Goal: Task Accomplishment & Management: Manage account settings

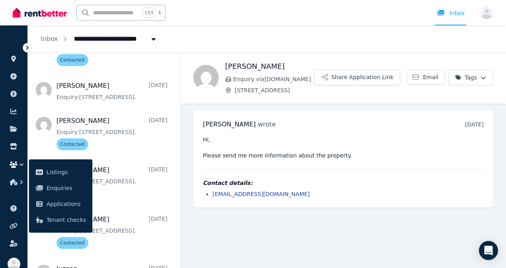
scroll to position [1686, 0]
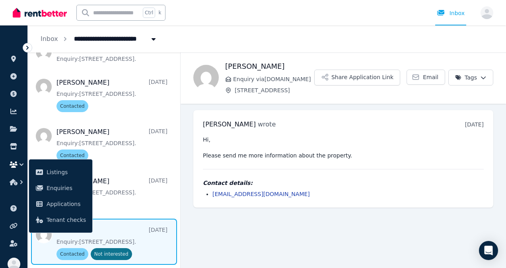
click at [134, 241] on span "Message list" at bounding box center [104, 242] width 152 height 46
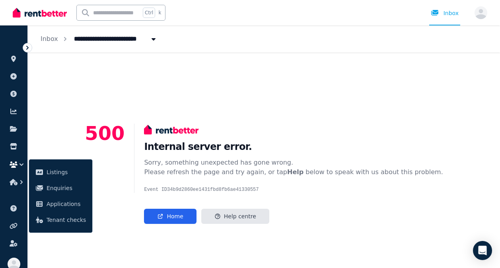
click at [144, 189] on main "500 Internal server error. Sorry, something unexpected has gone wrong. Please r…" at bounding box center [264, 174] width 358 height 100
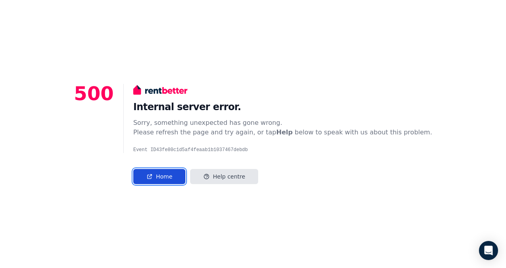
click at [185, 175] on link "Home" at bounding box center [159, 176] width 52 height 15
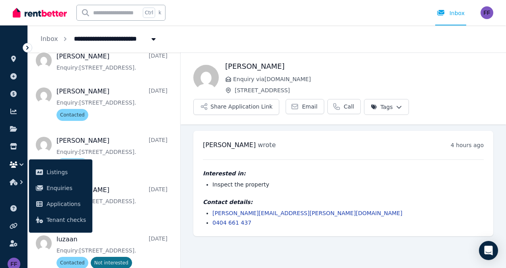
scroll to position [1686, 0]
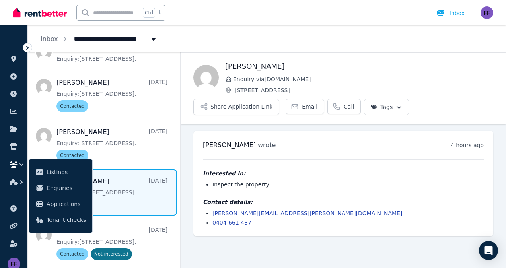
click at [132, 193] on span "Message list" at bounding box center [104, 192] width 152 height 46
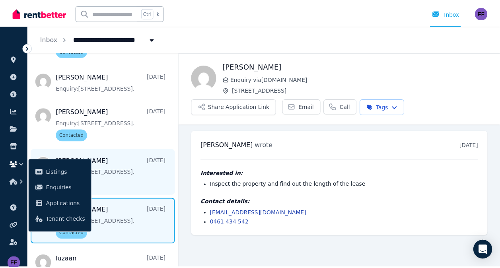
scroll to position [1686, 0]
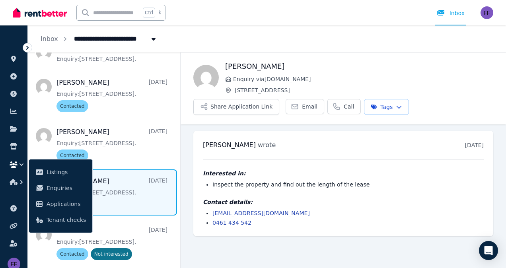
click at [11, 164] on icon "button" at bounding box center [14, 164] width 8 height 6
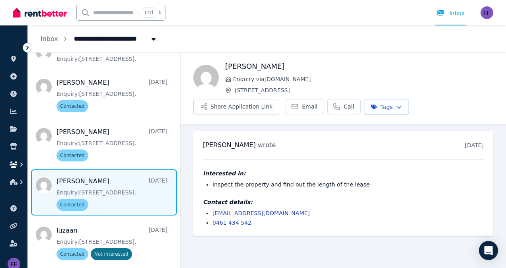
click at [15, 163] on icon "button" at bounding box center [14, 164] width 8 height 6
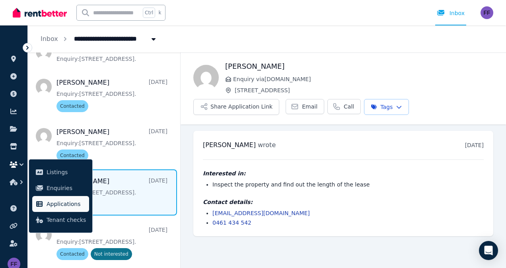
click at [52, 205] on span "Applications" at bounding box center [66, 204] width 39 height 10
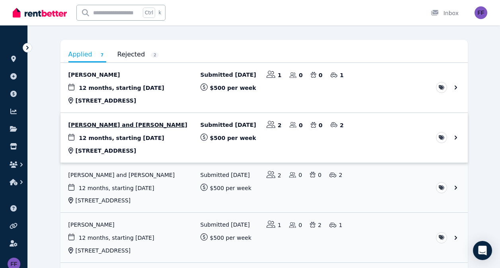
scroll to position [64, 0]
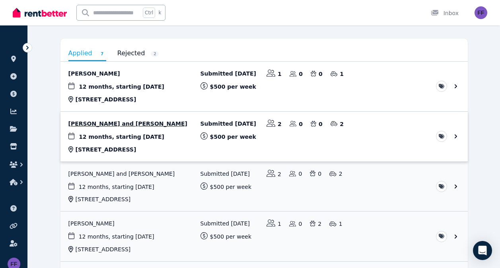
click at [146, 137] on link "View application: Robyn Farrar and Erin Farrar" at bounding box center [263, 137] width 407 height 50
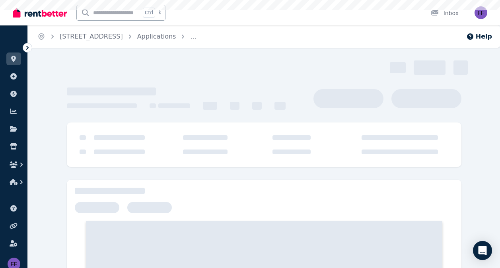
click at [146, 137] on div at bounding box center [271, 137] width 355 height 5
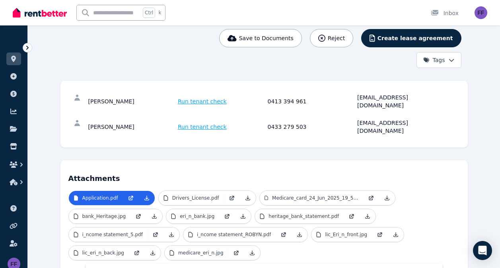
scroll to position [76, 0]
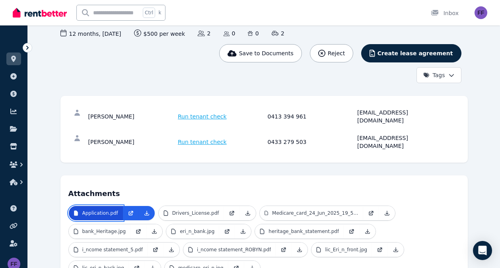
click at [116, 206] on link "Application.pdf" at bounding box center [96, 213] width 54 height 14
click at [90, 210] on p "Application.pdf" at bounding box center [100, 213] width 36 height 6
click at [89, 210] on p "Application.pdf" at bounding box center [100, 213] width 36 height 6
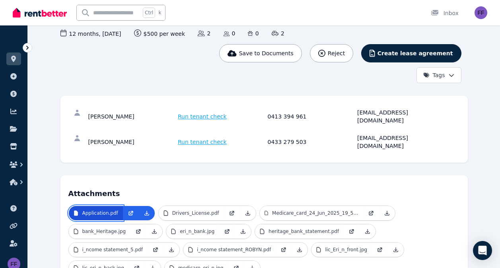
click at [89, 210] on p "Application.pdf" at bounding box center [100, 213] width 36 height 6
click at [91, 210] on p "Application.pdf" at bounding box center [100, 213] width 36 height 6
click at [93, 210] on p "Application.pdf" at bounding box center [100, 213] width 36 height 6
click at [130, 210] on icon at bounding box center [131, 213] width 6 height 6
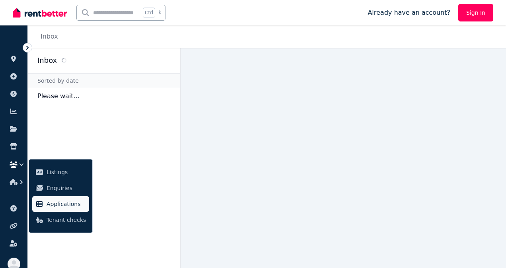
click at [56, 204] on span "Applications" at bounding box center [66, 204] width 39 height 10
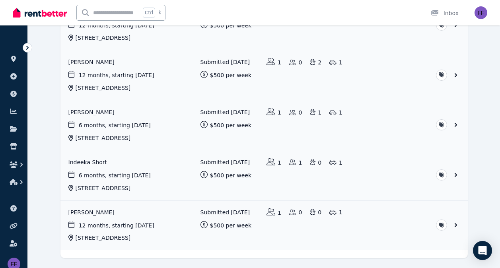
scroll to position [248, 0]
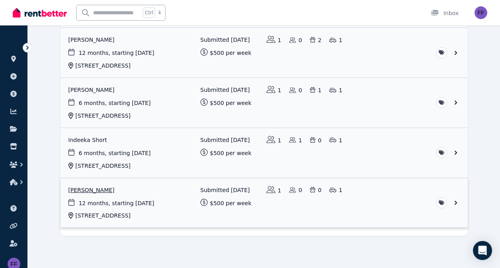
click at [93, 189] on link "View application: Carole Thomson" at bounding box center [263, 203] width 407 height 50
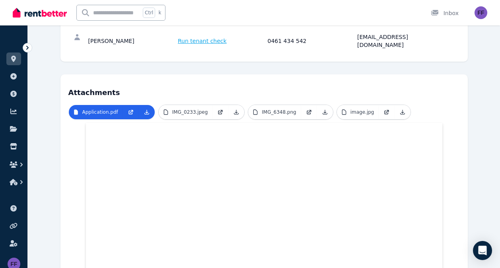
scroll to position [152, 0]
click at [112, 109] on p "Application.pdf" at bounding box center [100, 112] width 36 height 6
click at [96, 109] on p "Application.pdf" at bounding box center [100, 112] width 36 height 6
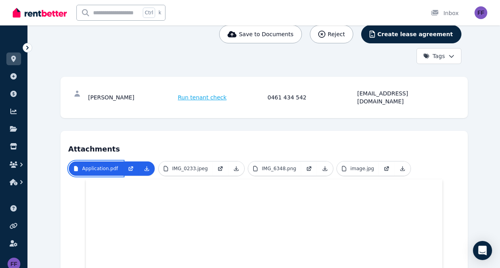
scroll to position [91, 0]
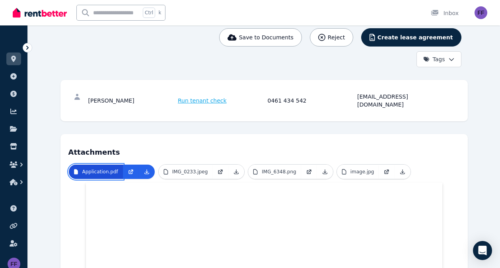
click at [105, 169] on p "Application.pdf" at bounding box center [100, 172] width 36 height 6
click at [130, 169] on icon at bounding box center [131, 170] width 3 height 3
